Goal: Transaction & Acquisition: Purchase product/service

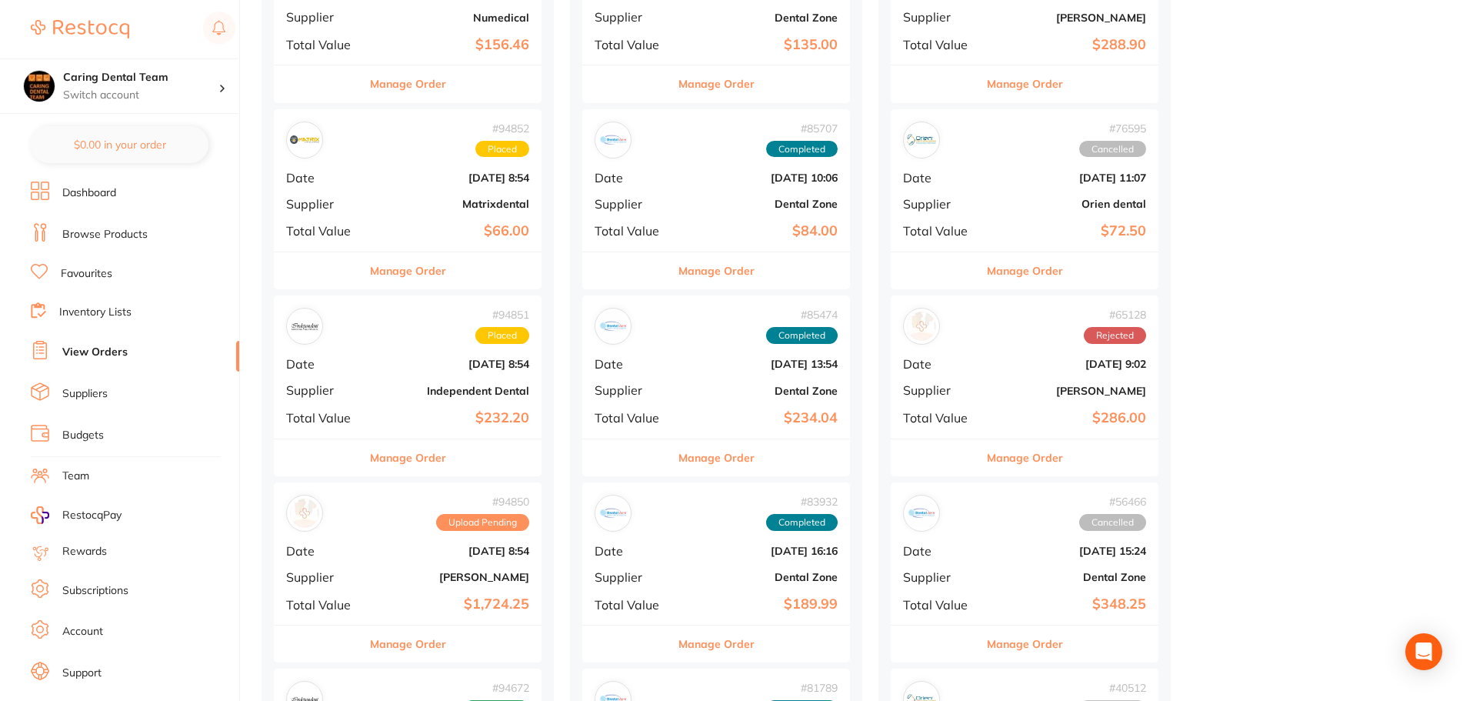
scroll to position [615, 0]
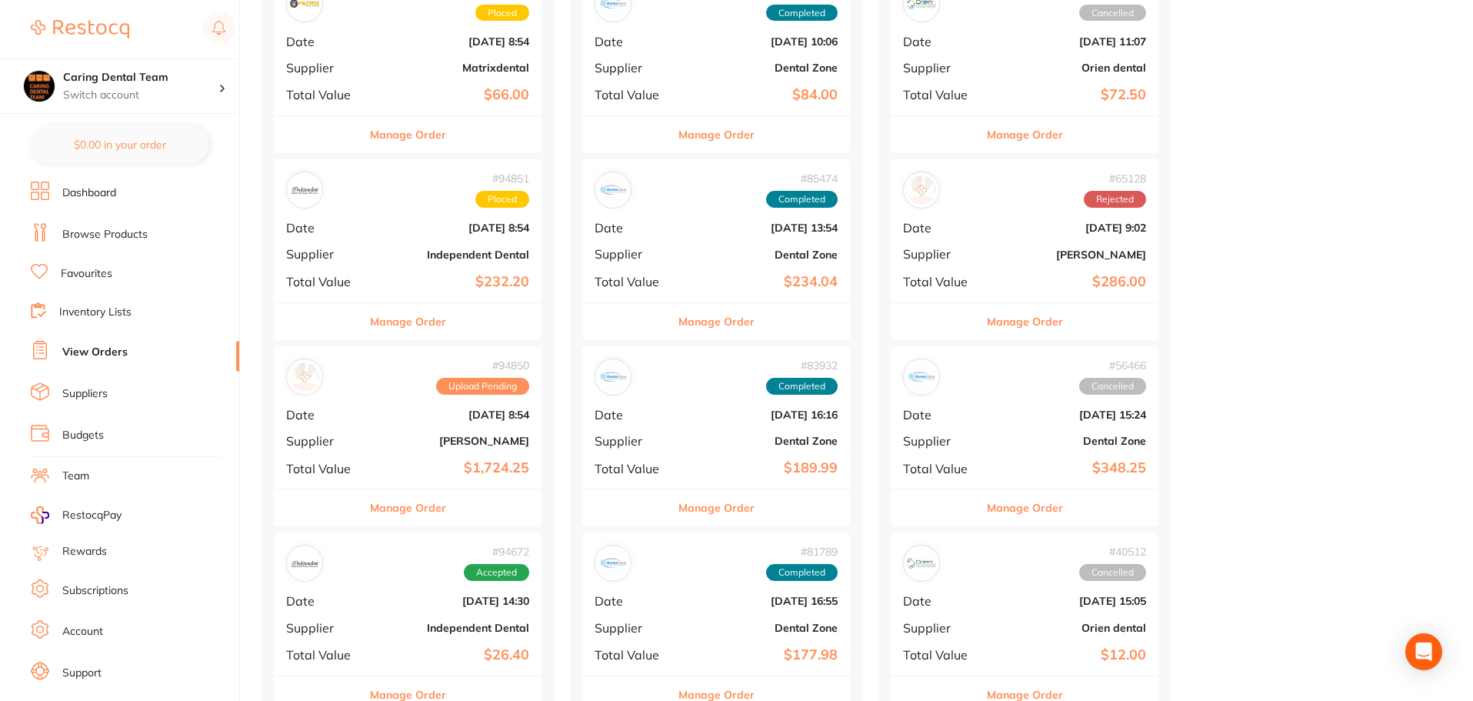
click at [479, 326] on div "Manage Order" at bounding box center [408, 321] width 268 height 38
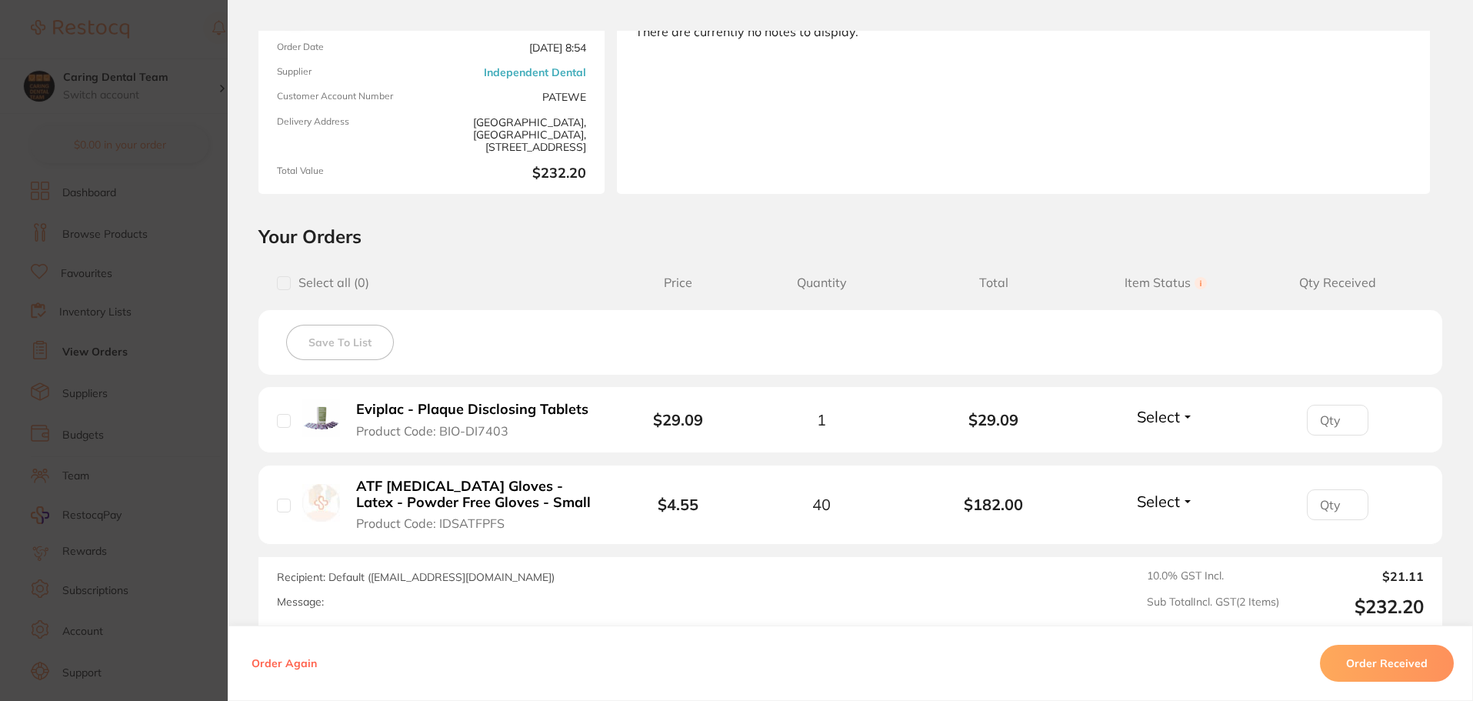
scroll to position [231, 0]
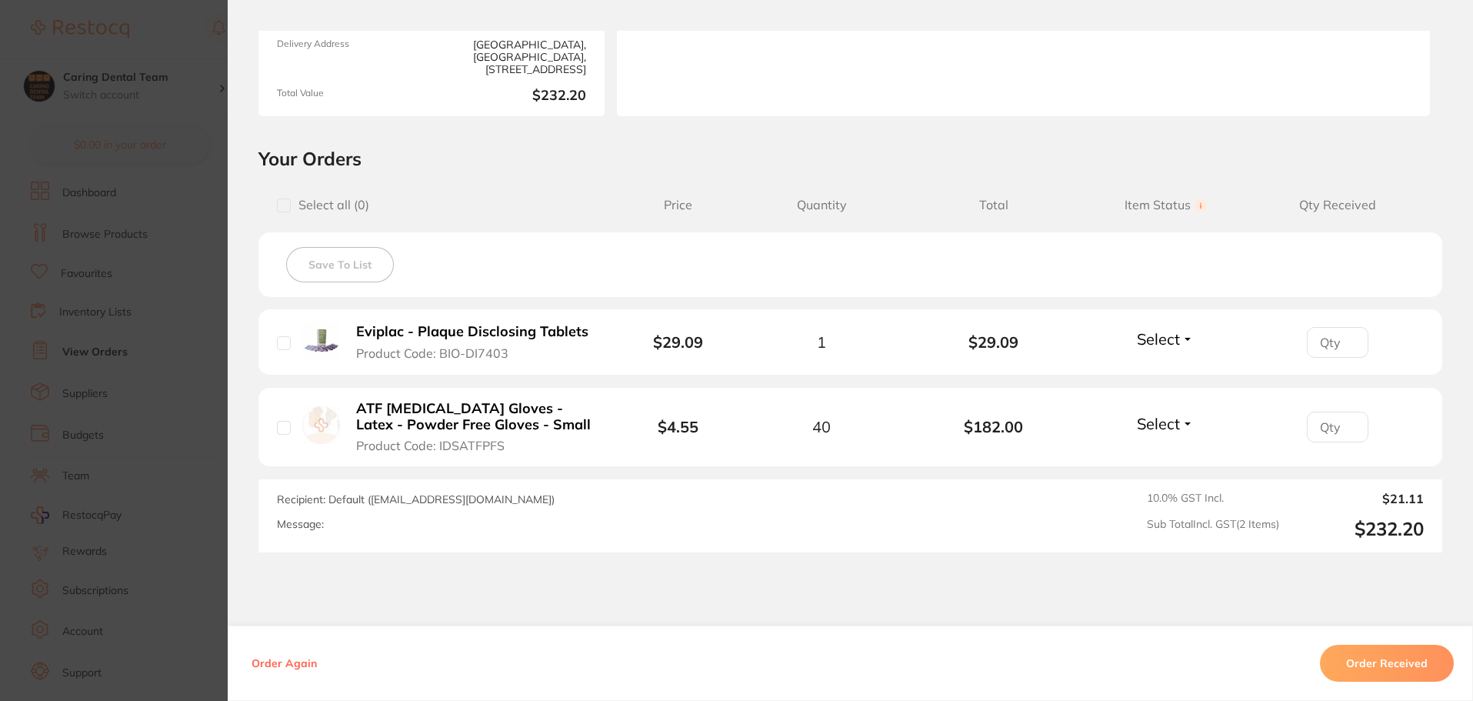
click at [194, 375] on section "Order ID: Restocq- 94851 Order Information Accepted Order Order Date [DATE] 8:5…" at bounding box center [736, 350] width 1473 height 701
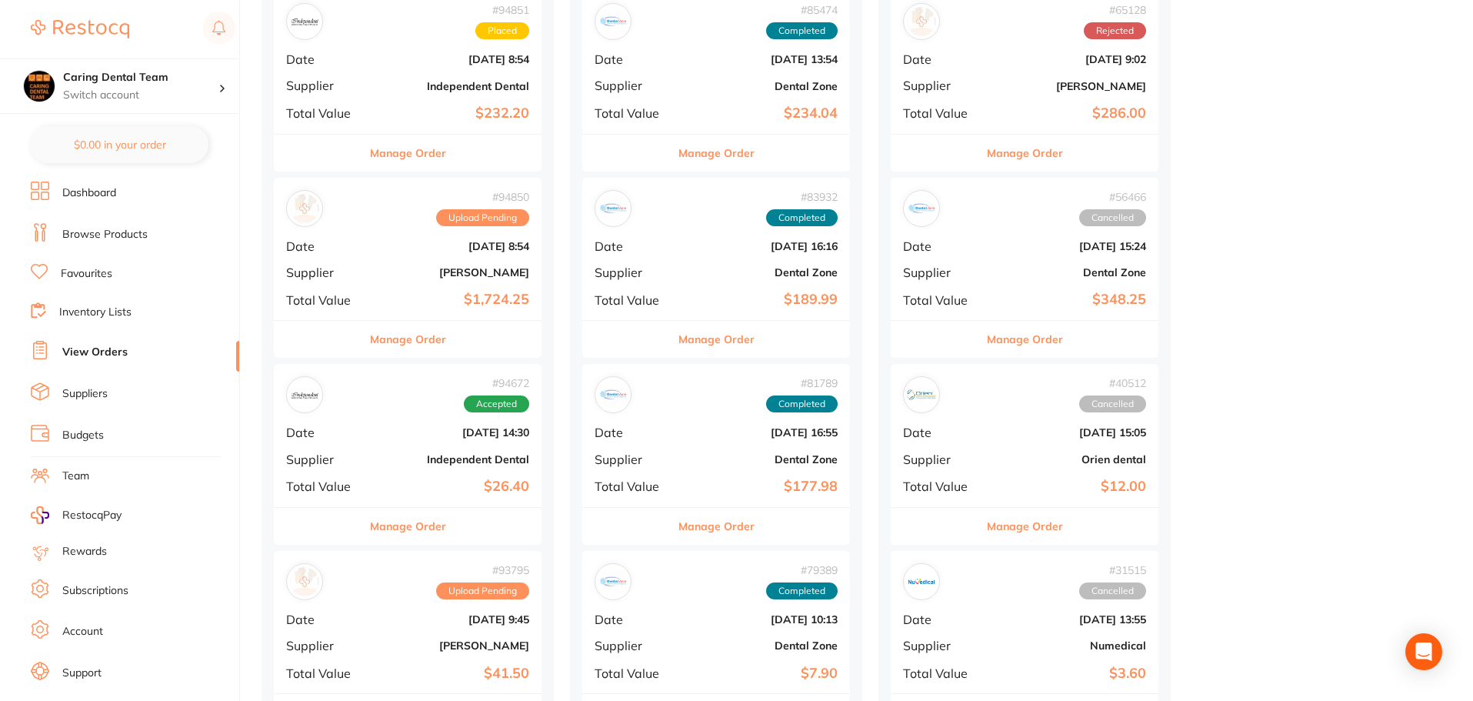
scroll to position [846, 0]
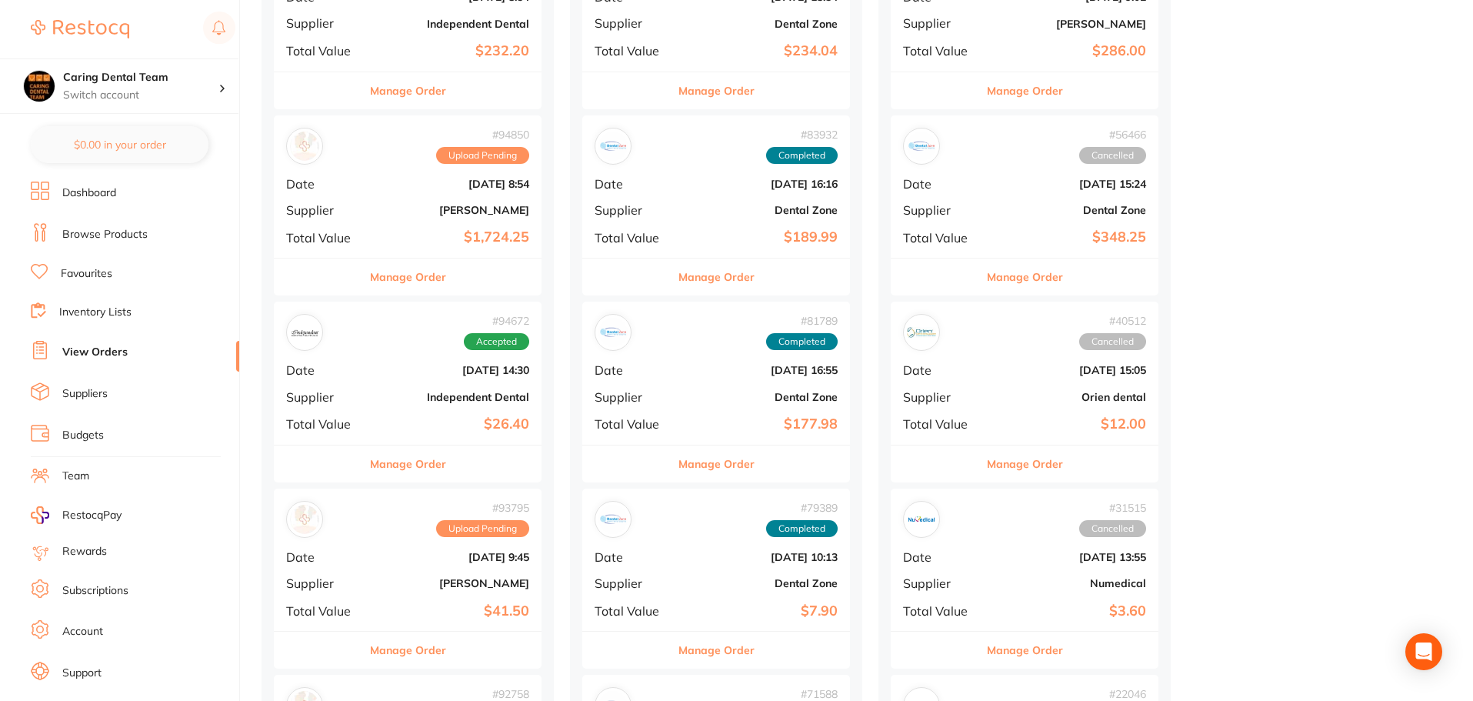
click at [493, 430] on b "$26.40" at bounding box center [452, 424] width 154 height 16
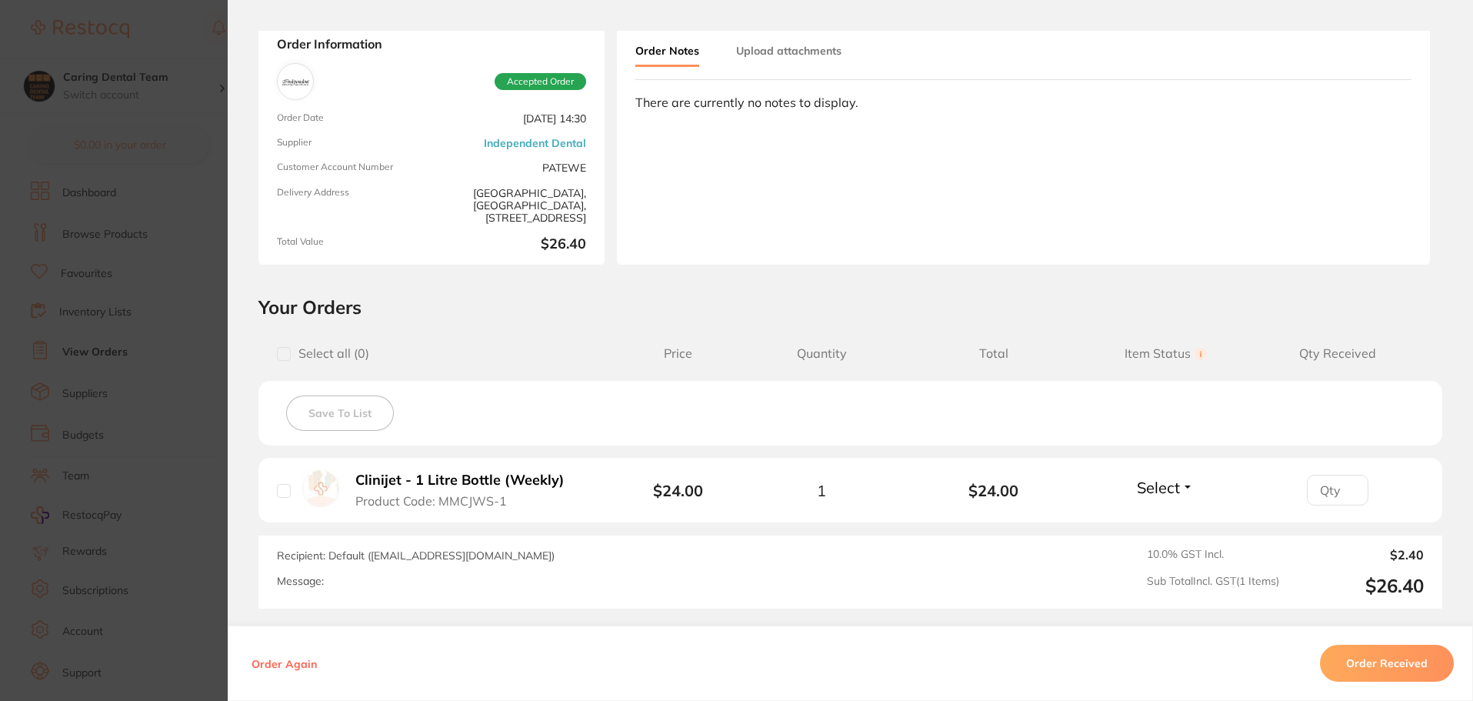
scroll to position [154, 0]
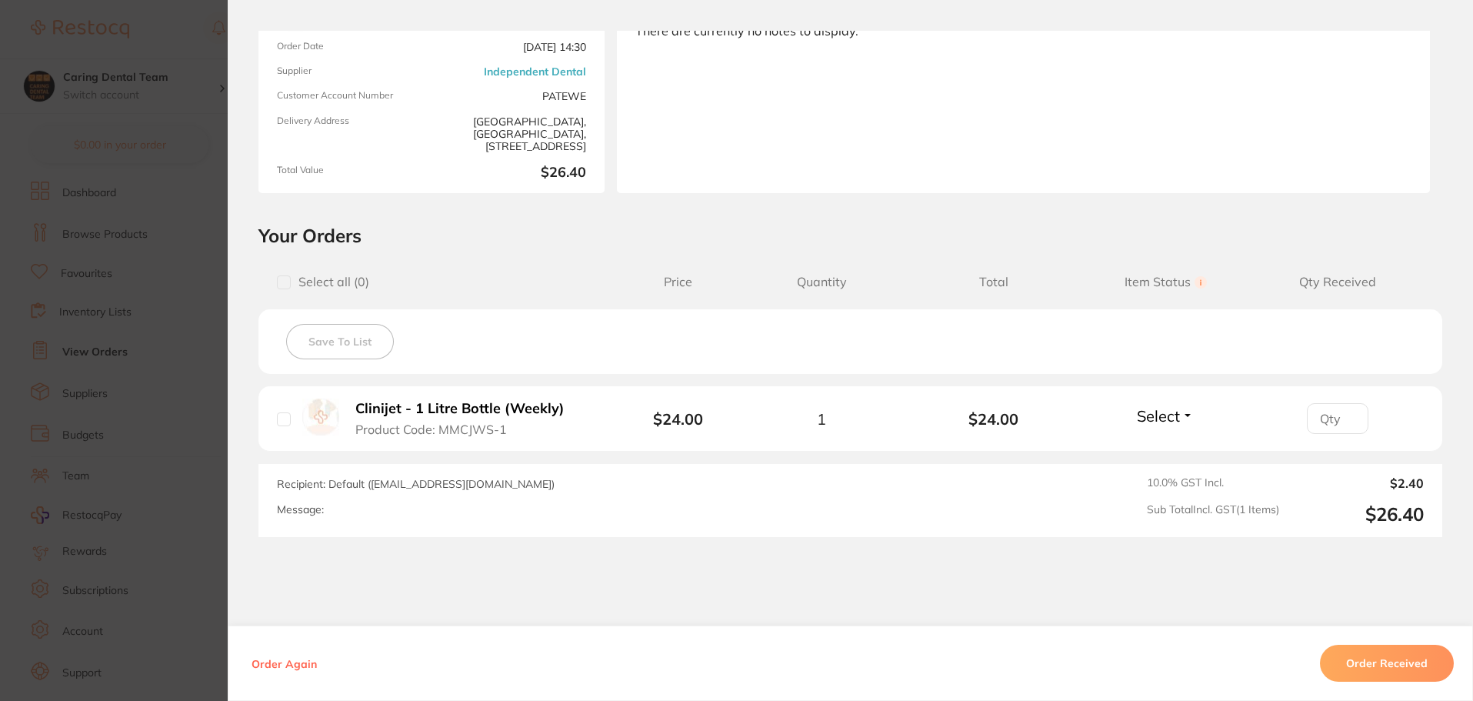
click at [156, 173] on section "Order ID: Restocq- 94672 Order Information Accepted Order Order Date [DATE] 14:…" at bounding box center [736, 350] width 1473 height 701
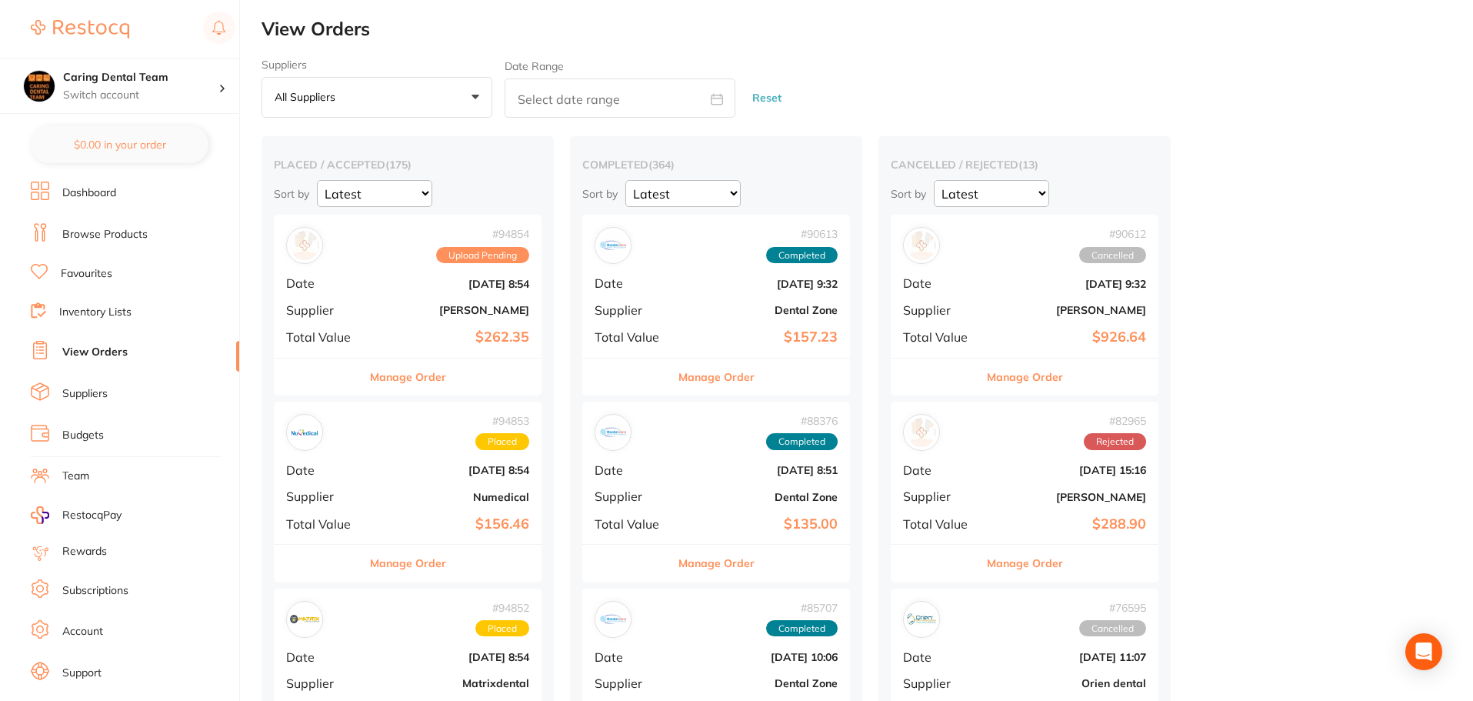
click at [84, 230] on link "Browse Products" at bounding box center [104, 234] width 85 height 15
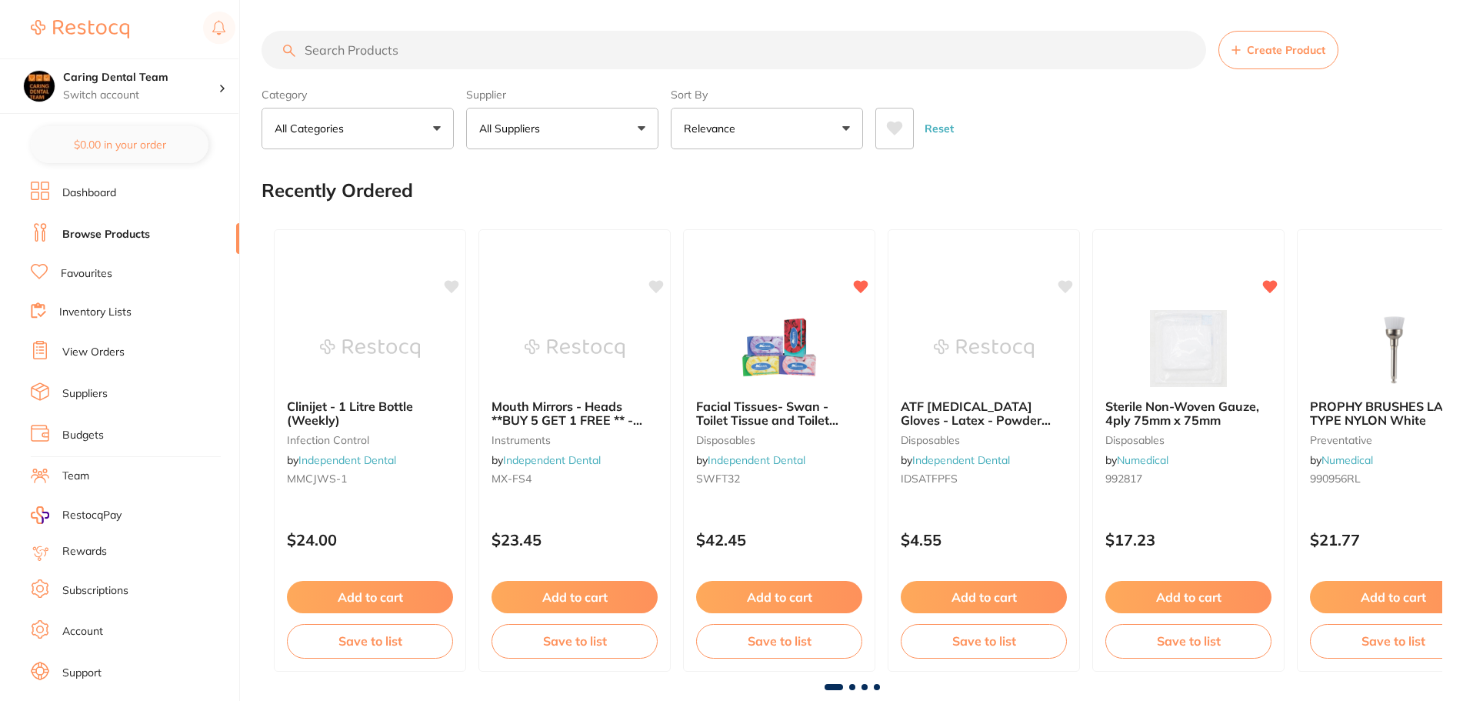
click at [436, 50] on input "search" at bounding box center [733, 50] width 944 height 38
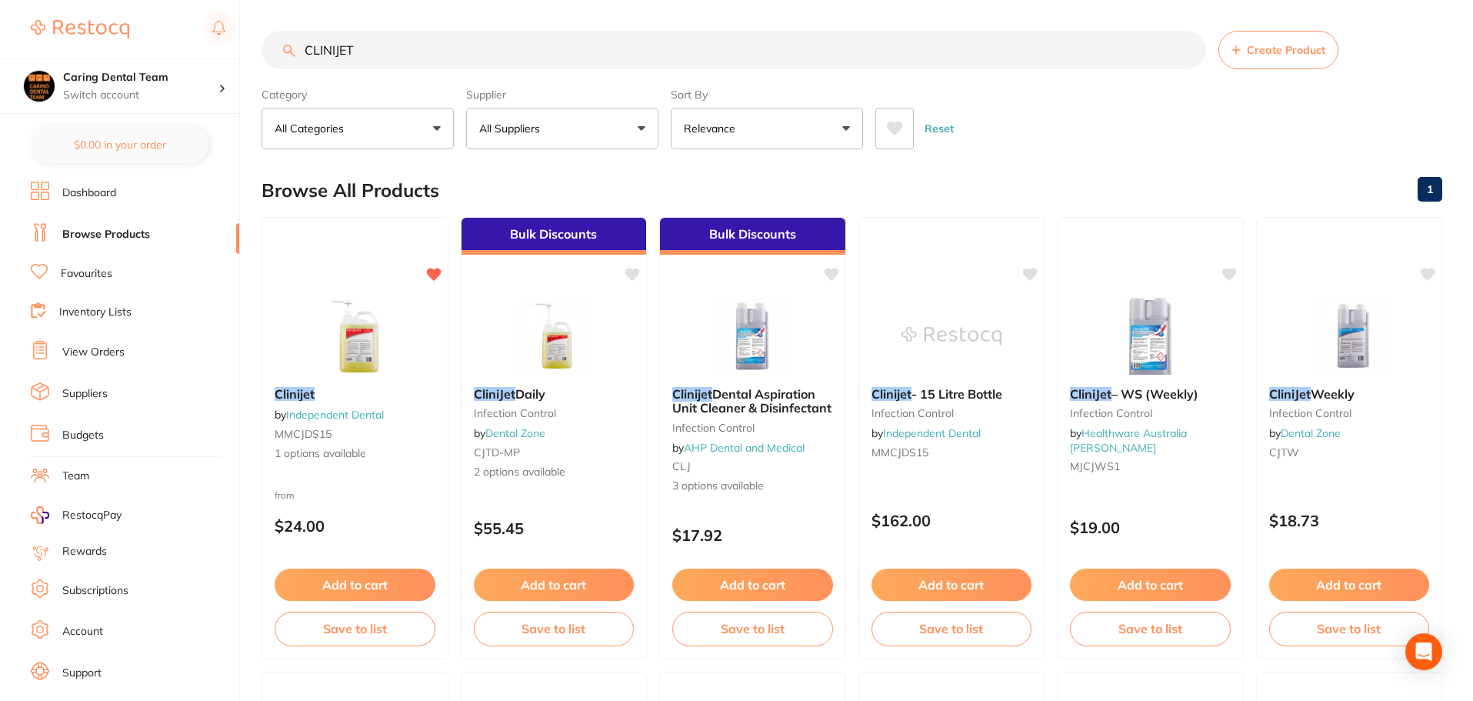
type input "CLINIJET"
click at [391, 315] on img at bounding box center [355, 336] width 100 height 77
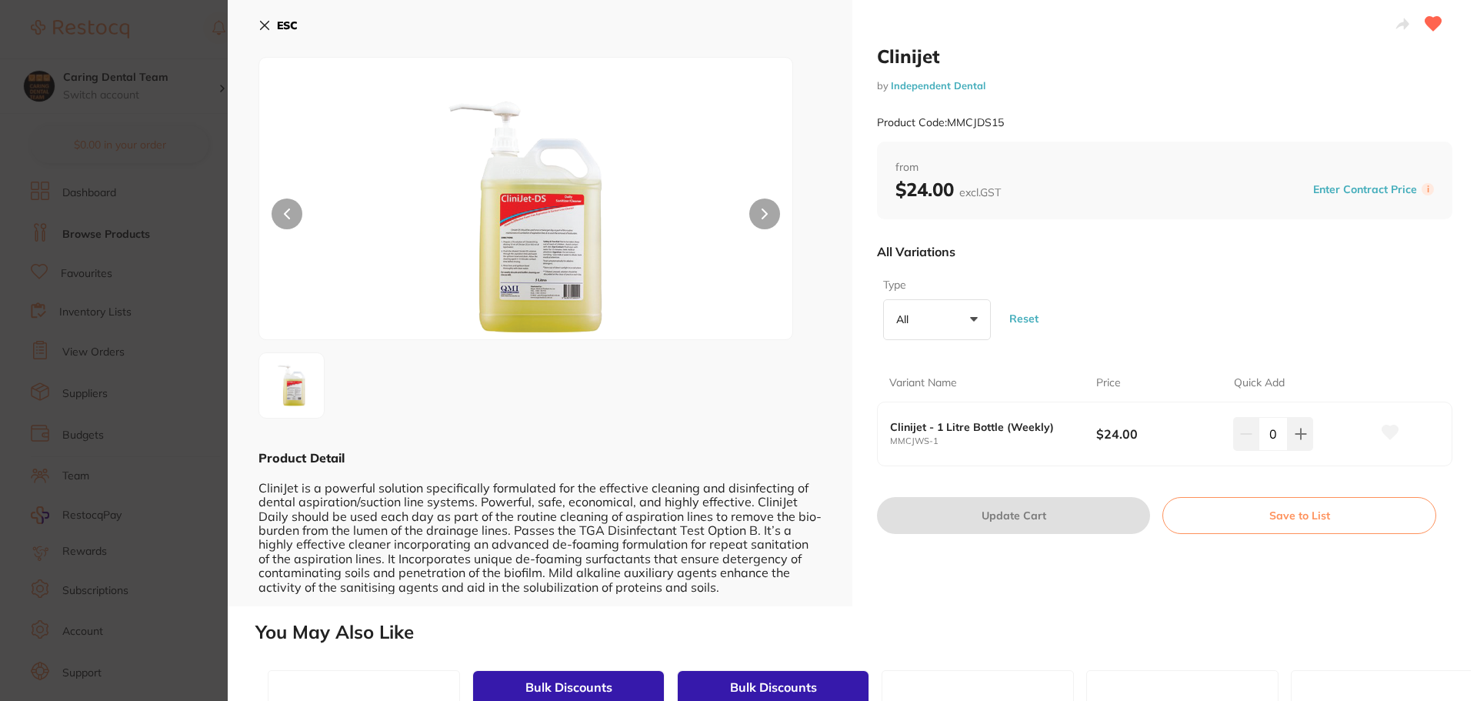
click at [200, 301] on section "Clinijet by Independent Dental Product Code: MMCJDS15 ESC Product Detail CliniJ…" at bounding box center [738, 350] width 1477 height 701
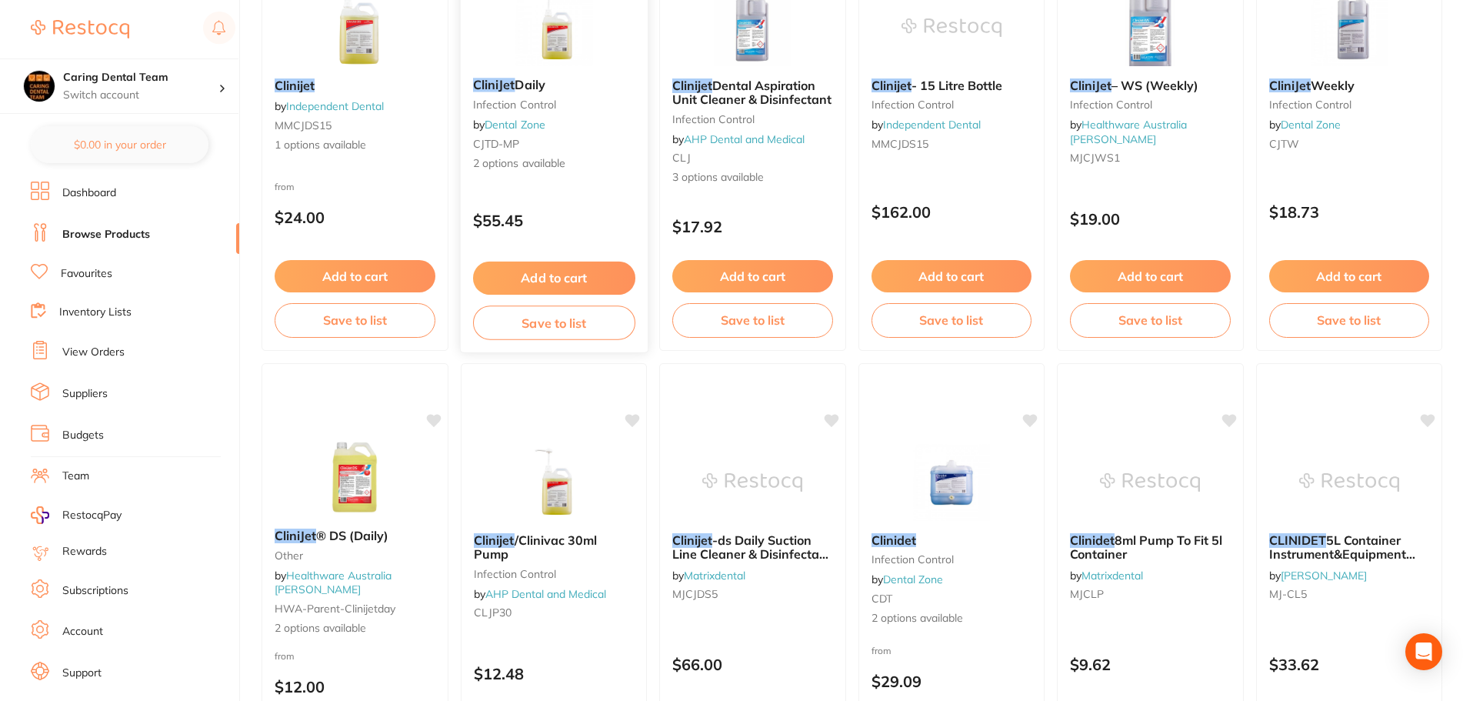
scroll to position [78, 0]
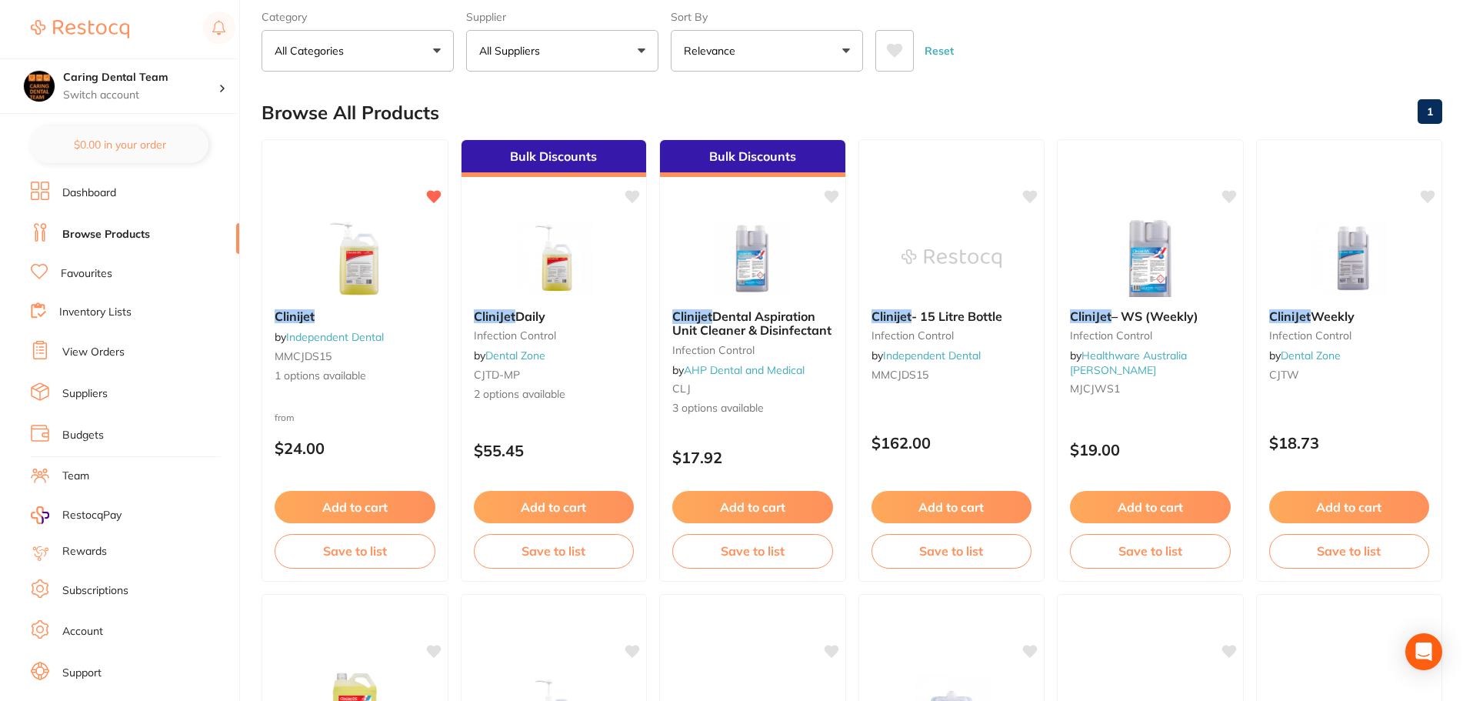
click at [374, 190] on div "Clinijet by Independent Dental MMCJDS15 1 options available from $24.00 Add to …" at bounding box center [354, 360] width 187 height 442
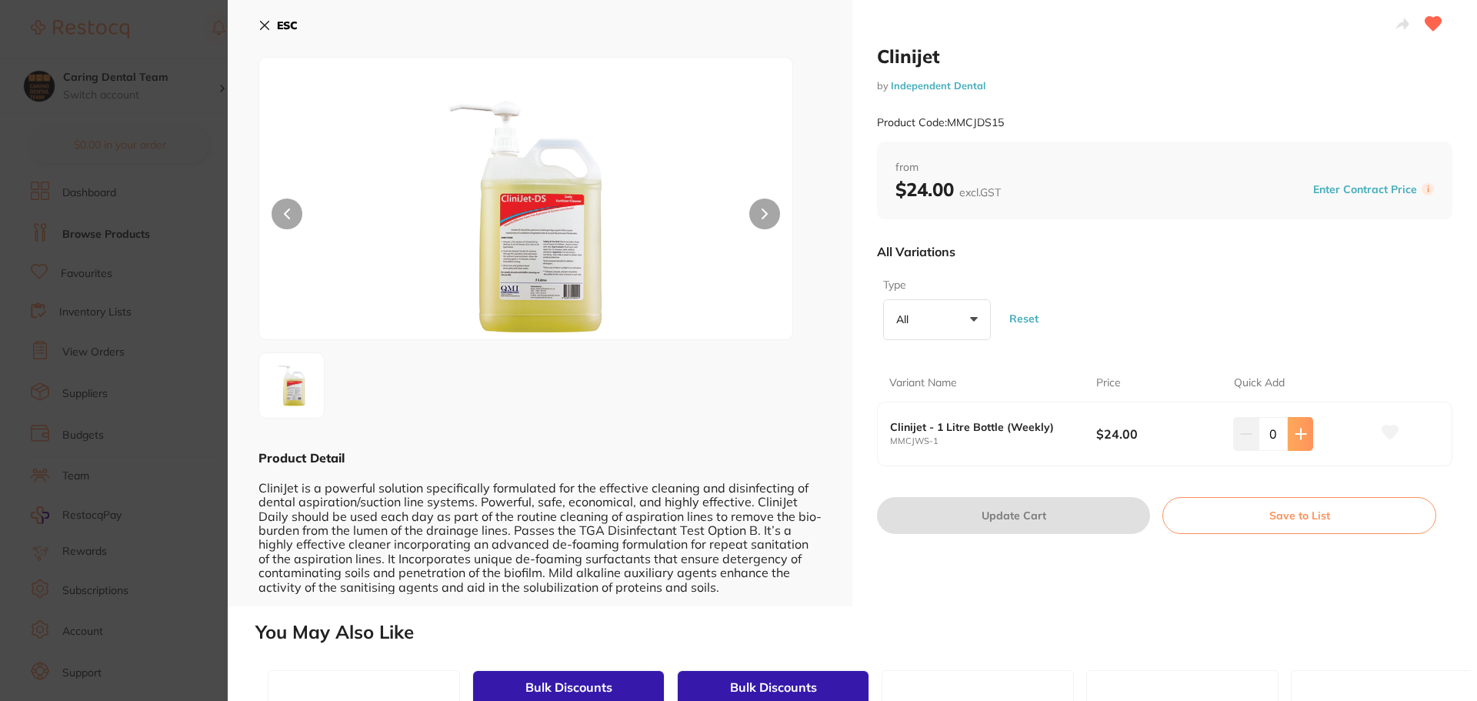
click at [1287, 431] on button at bounding box center [1299, 434] width 25 height 34
type input "1"
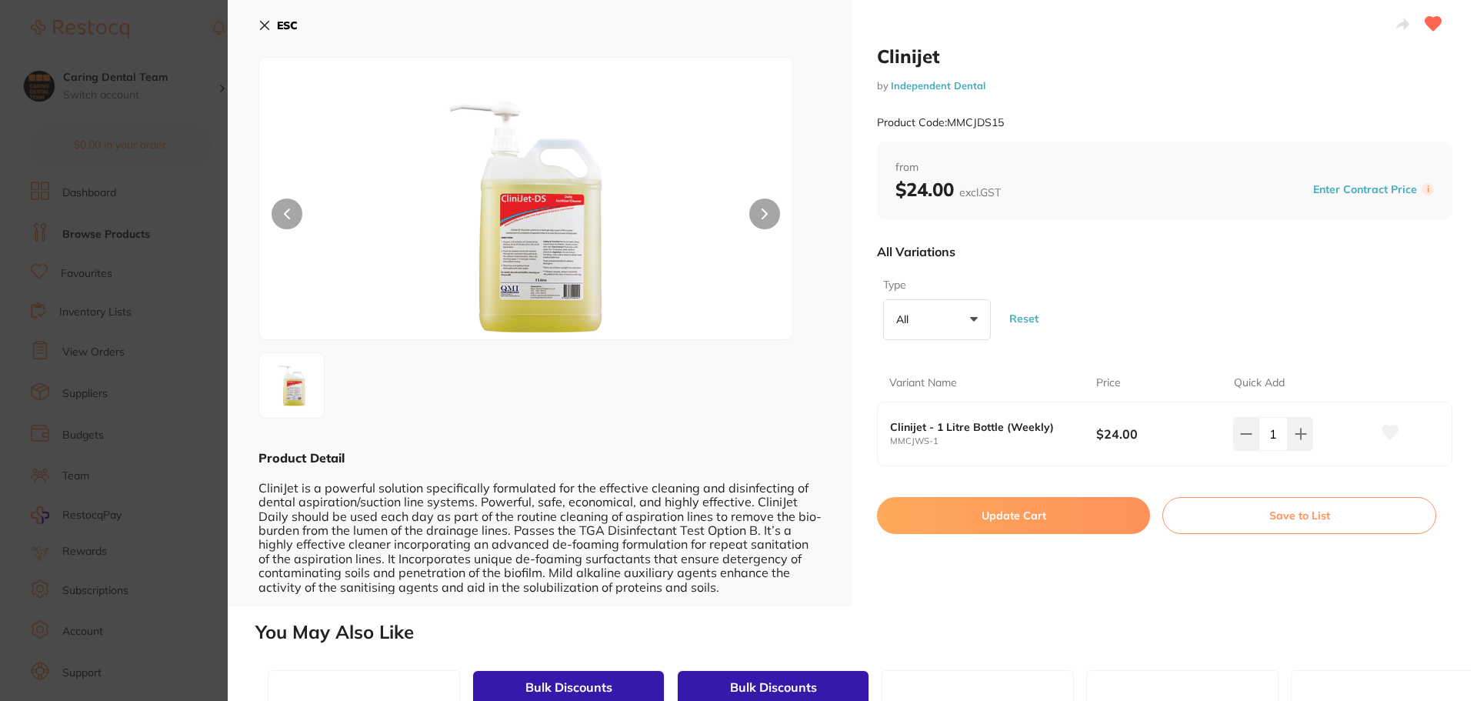
click at [190, 351] on section "Clinijet by Independent Dental Product Code: MMCJDS15 ESC Product Detail CliniJ…" at bounding box center [738, 350] width 1477 height 701
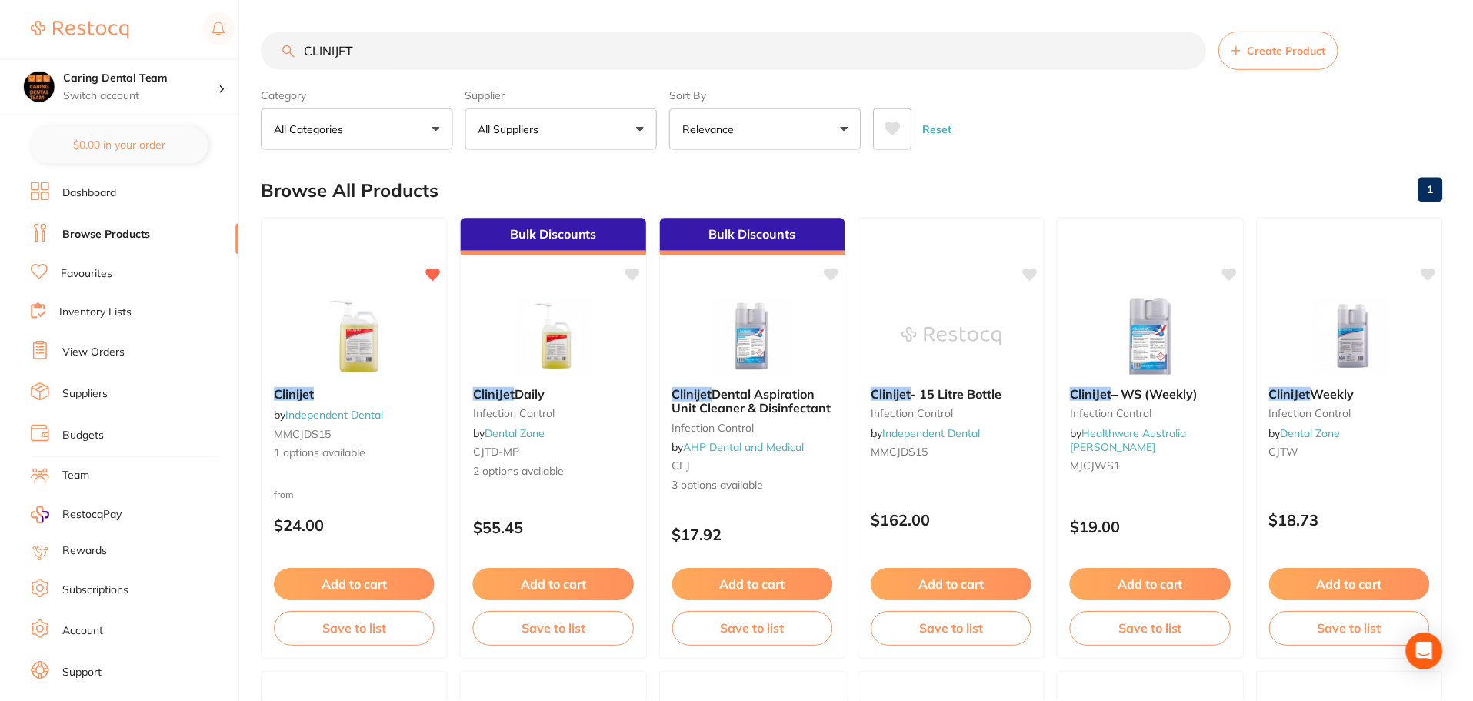
scroll to position [78, 0]
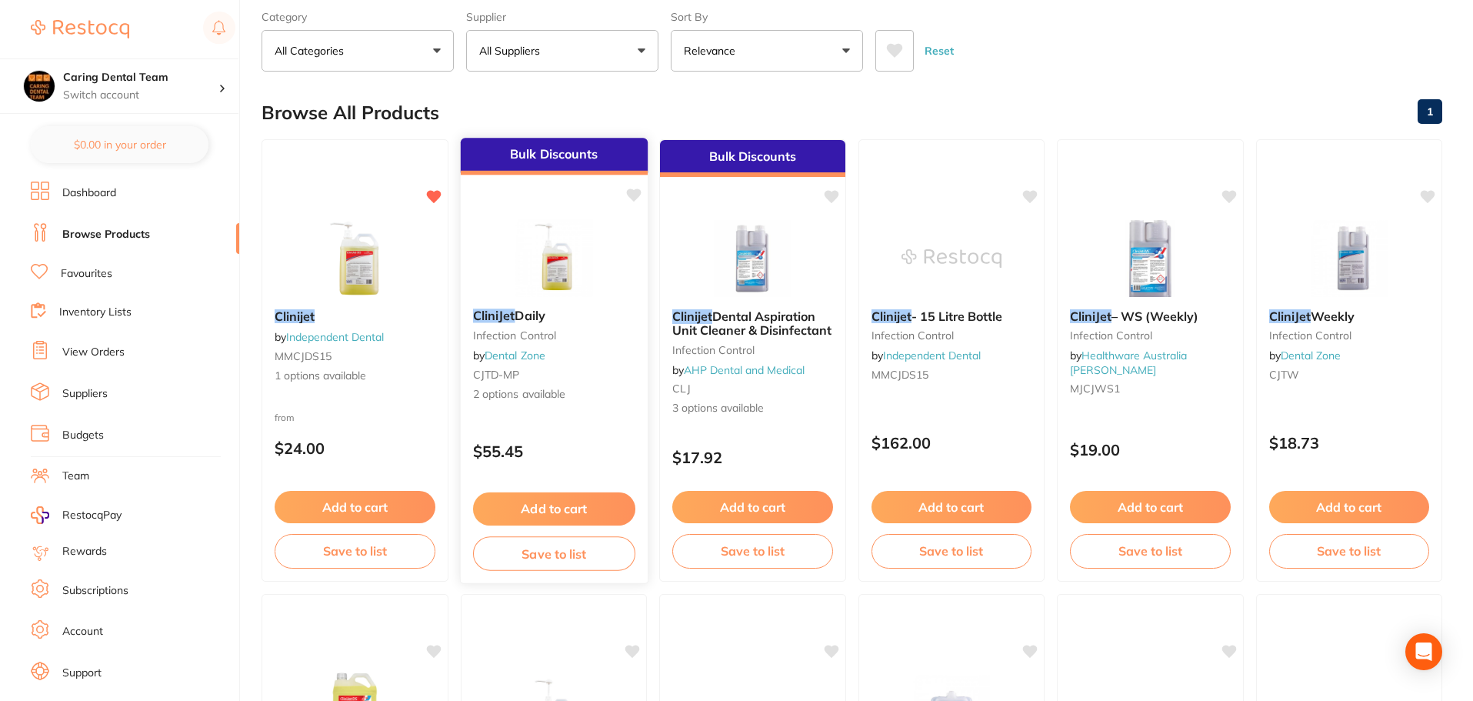
click at [559, 427] on div "$55.45" at bounding box center [553, 448] width 187 height 42
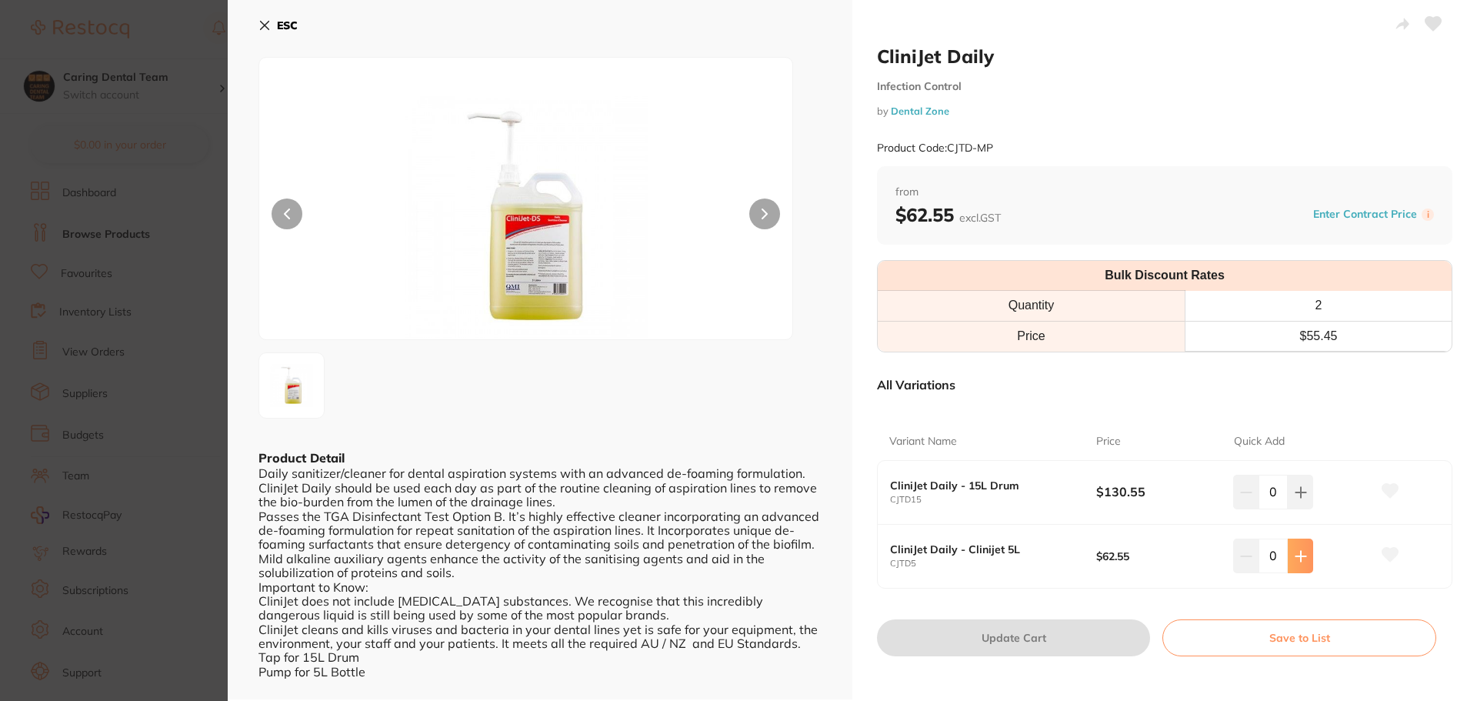
click at [1300, 560] on icon at bounding box center [1300, 556] width 12 height 12
type input "1"
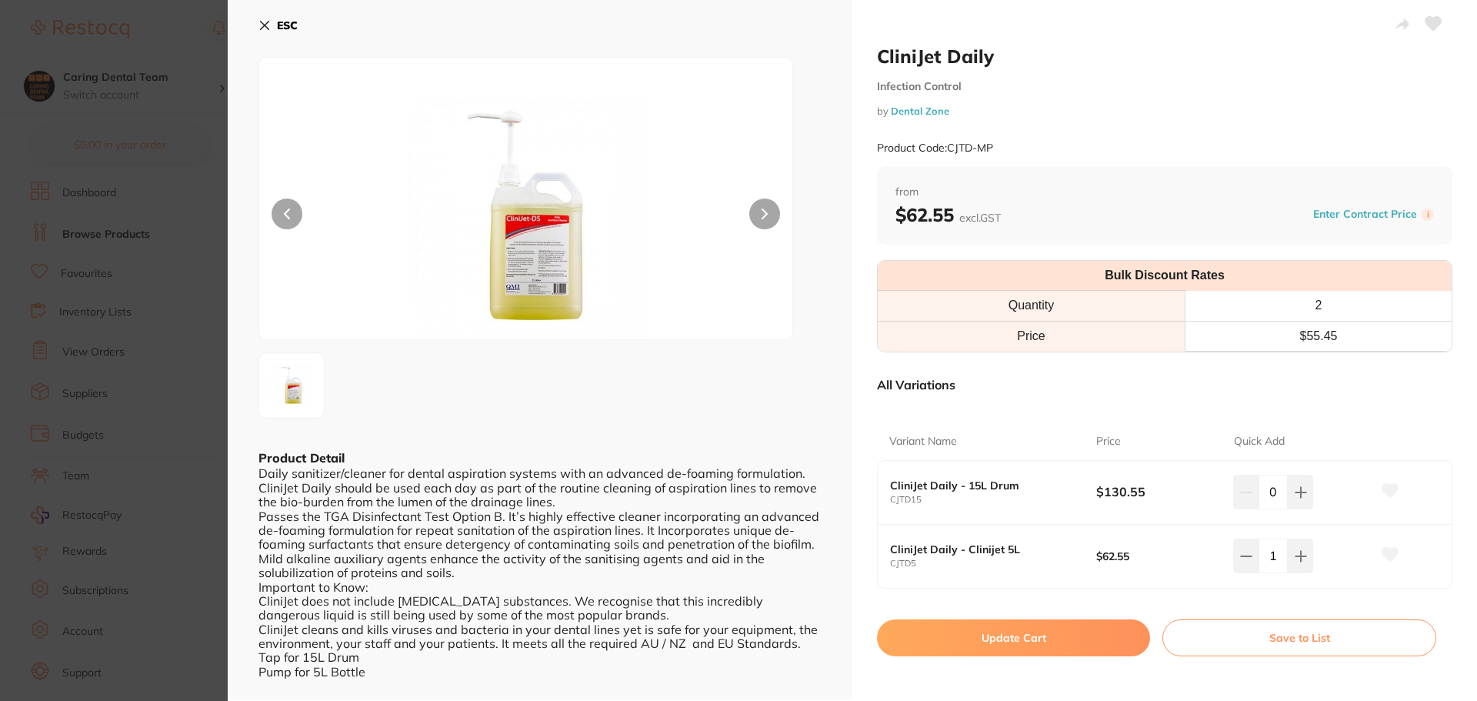
click at [1081, 643] on button "Update Cart" at bounding box center [1013, 637] width 273 height 37
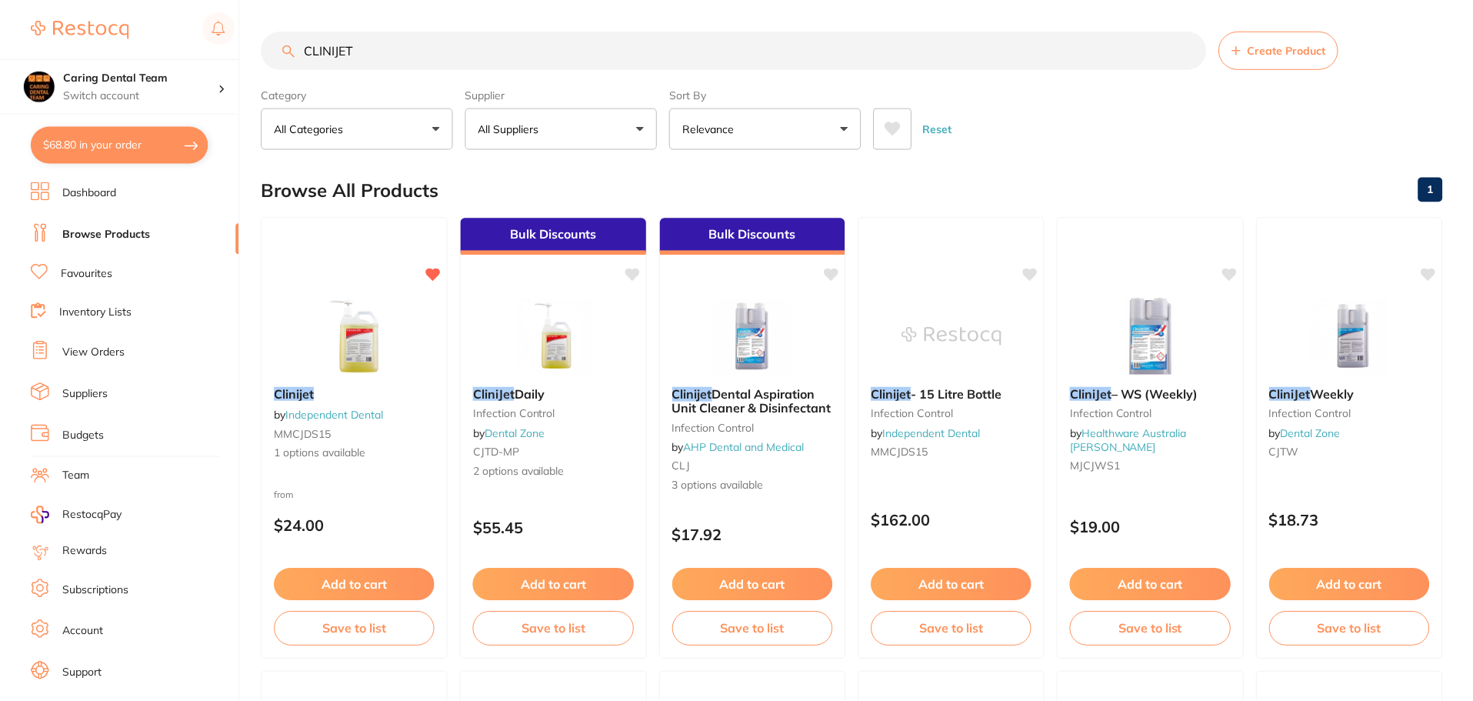
scroll to position [78, 0]
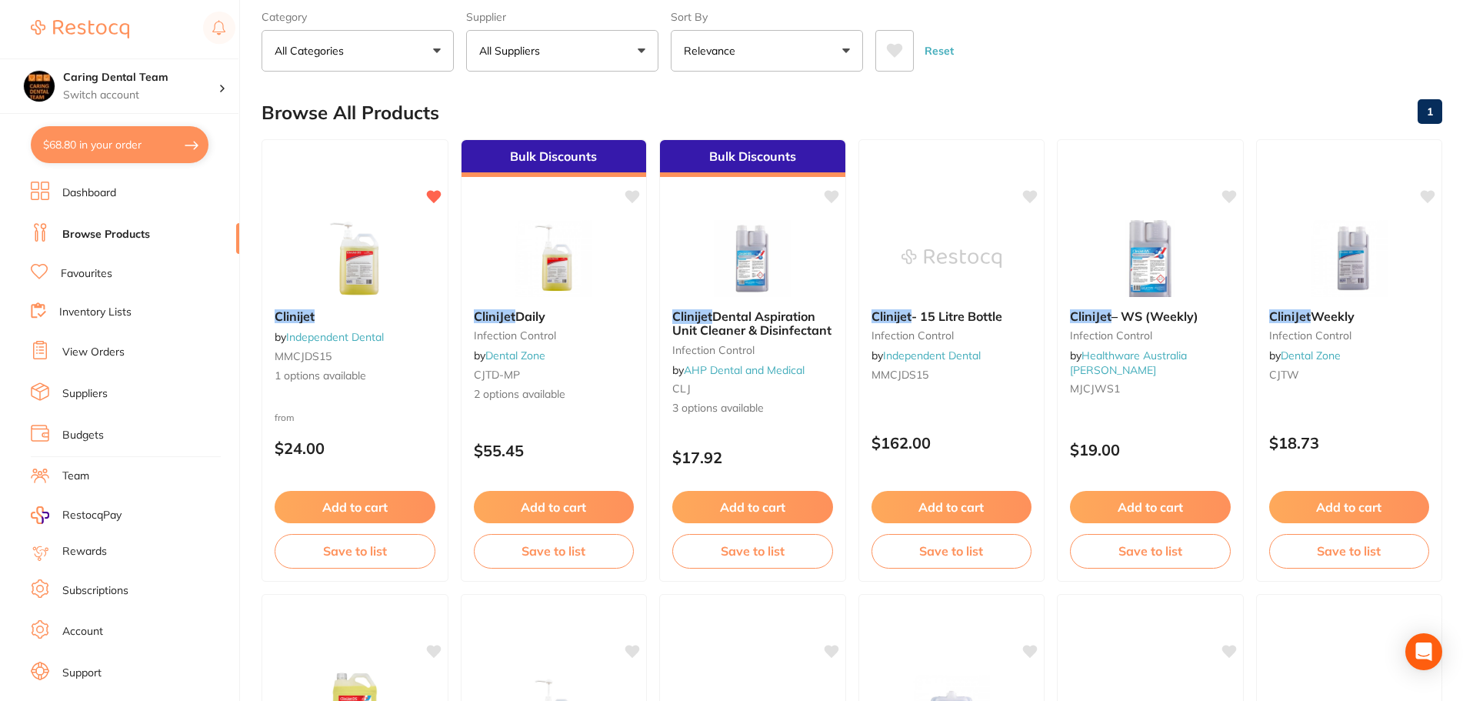
click at [89, 147] on button "$68.80 in your order" at bounding box center [120, 144] width 178 height 37
checkbox input "true"
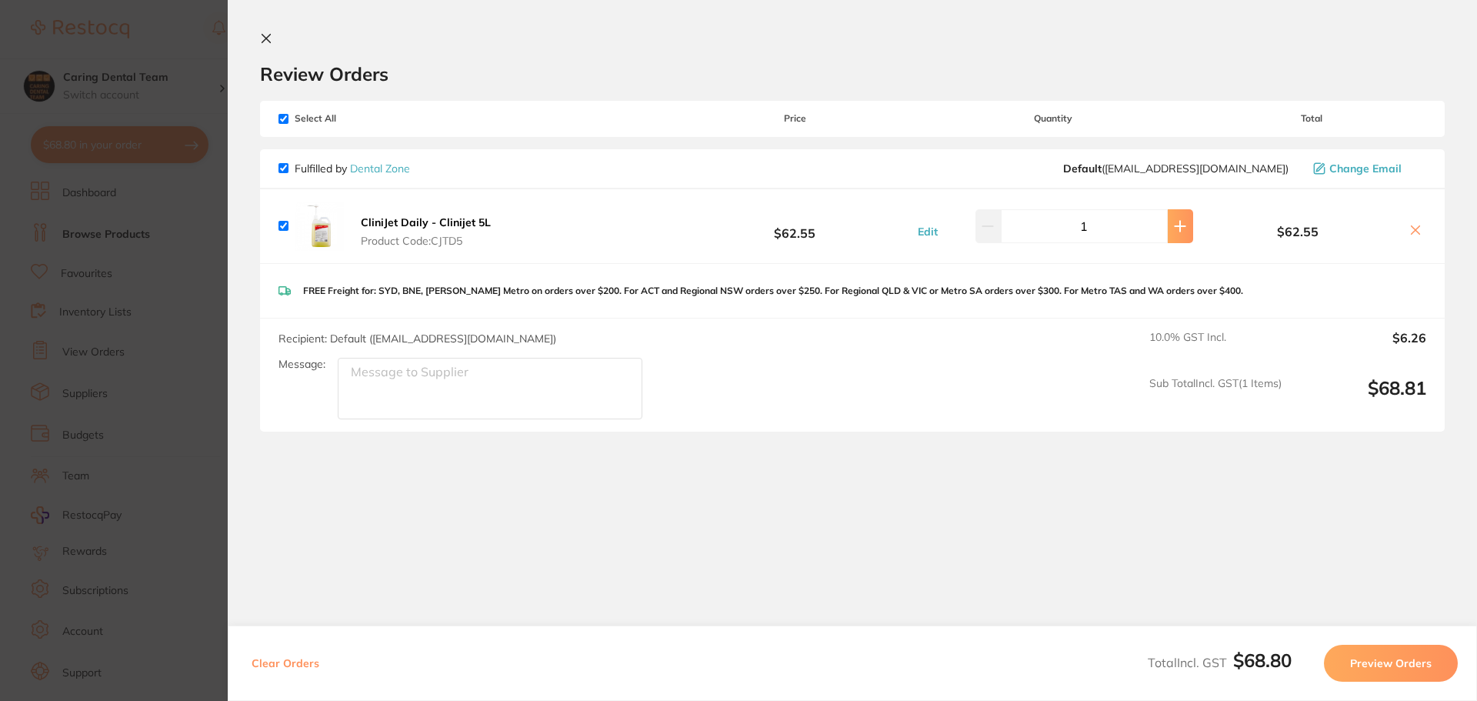
click at [1175, 225] on icon at bounding box center [1180, 226] width 10 height 10
type input "2"
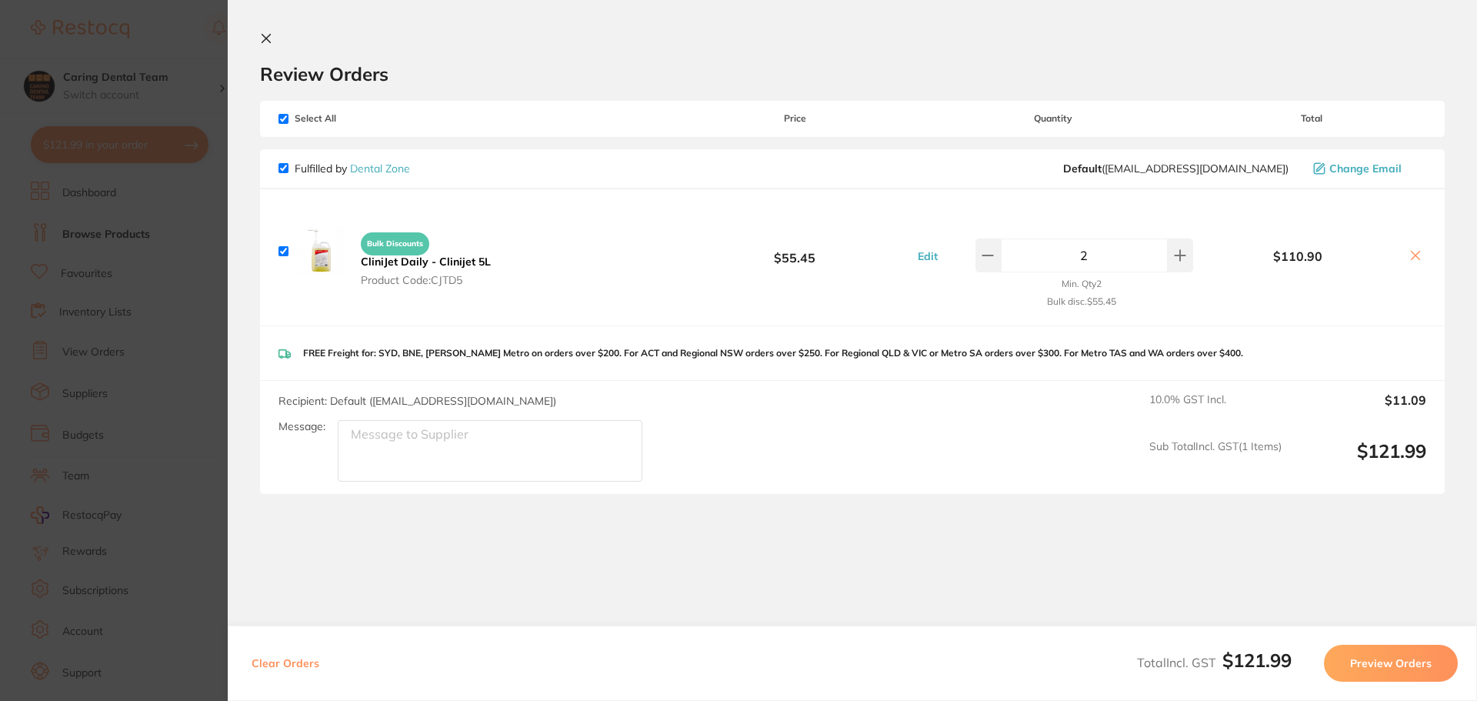
click at [1397, 653] on button "Preview Orders" at bounding box center [1390, 662] width 134 height 37
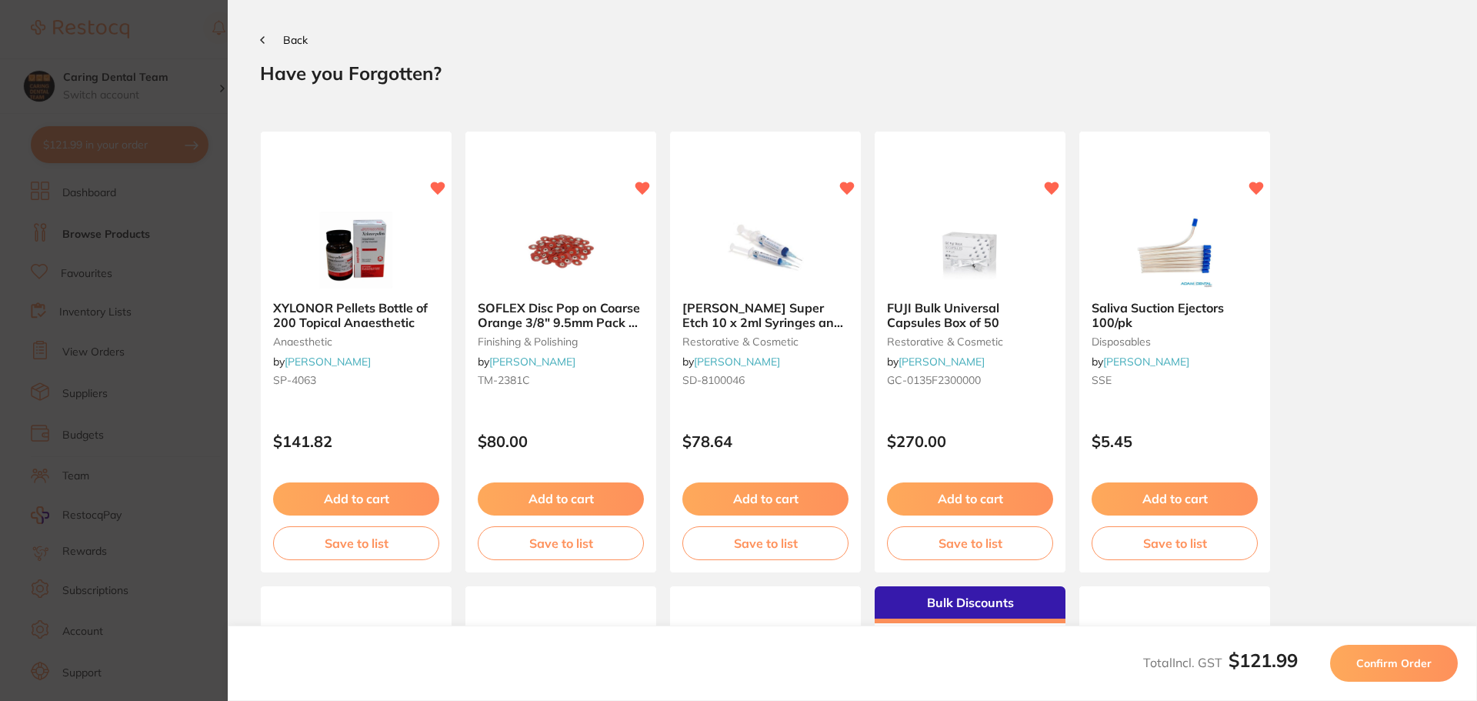
click at [1397, 653] on button "Confirm Order" at bounding box center [1394, 662] width 128 height 37
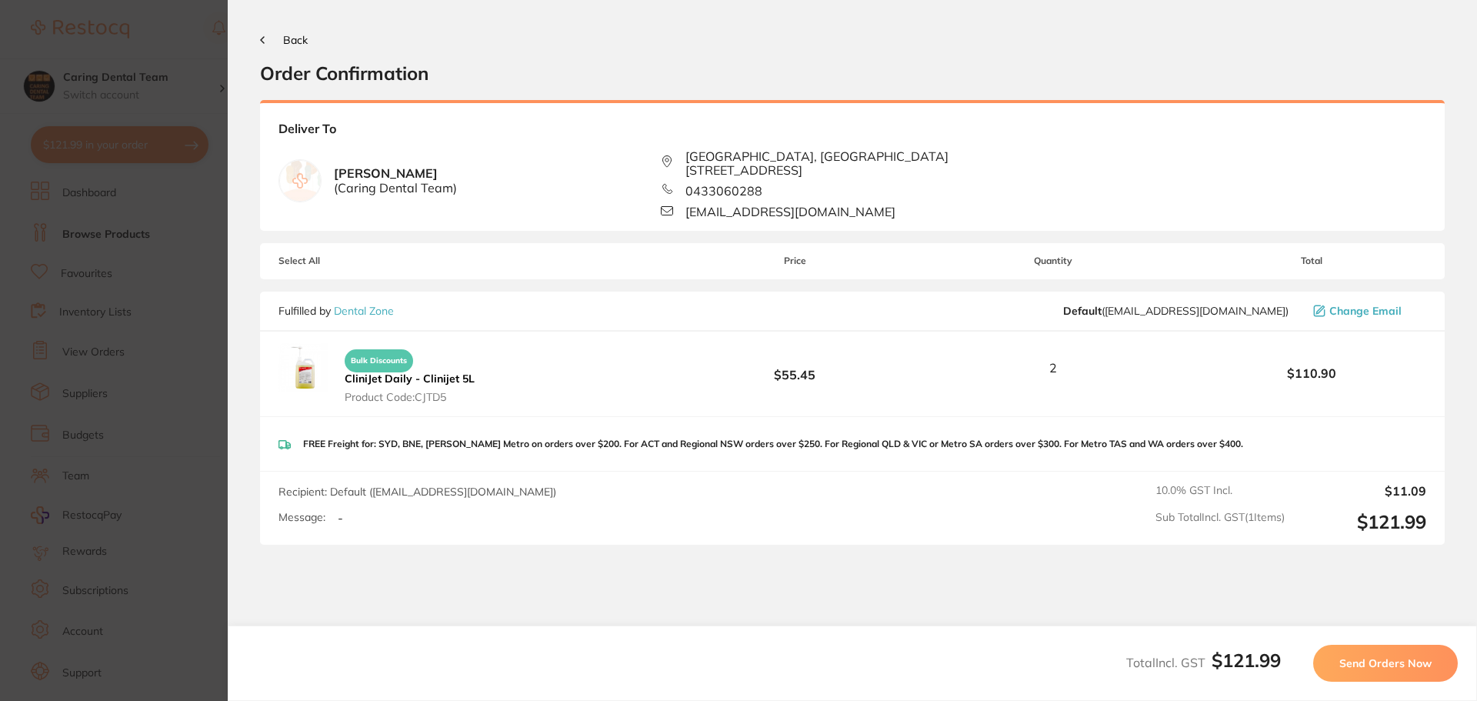
click at [1397, 653] on button "Send Orders Now" at bounding box center [1385, 662] width 145 height 37
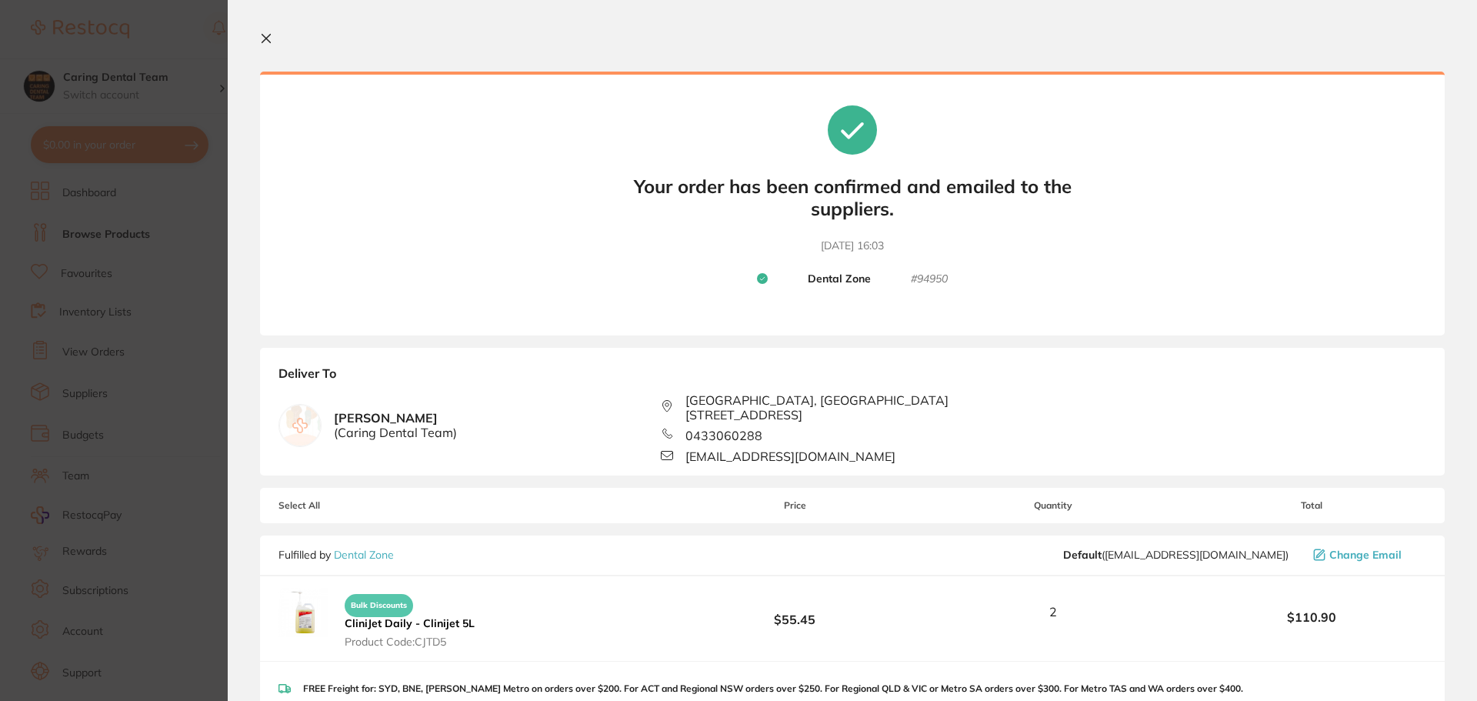
click at [135, 53] on section "Update RRP Set your pre negotiated price for this item. Item Agreed RRP (excl. …" at bounding box center [738, 350] width 1477 height 701
